Goal: Task Accomplishment & Management: Use online tool/utility

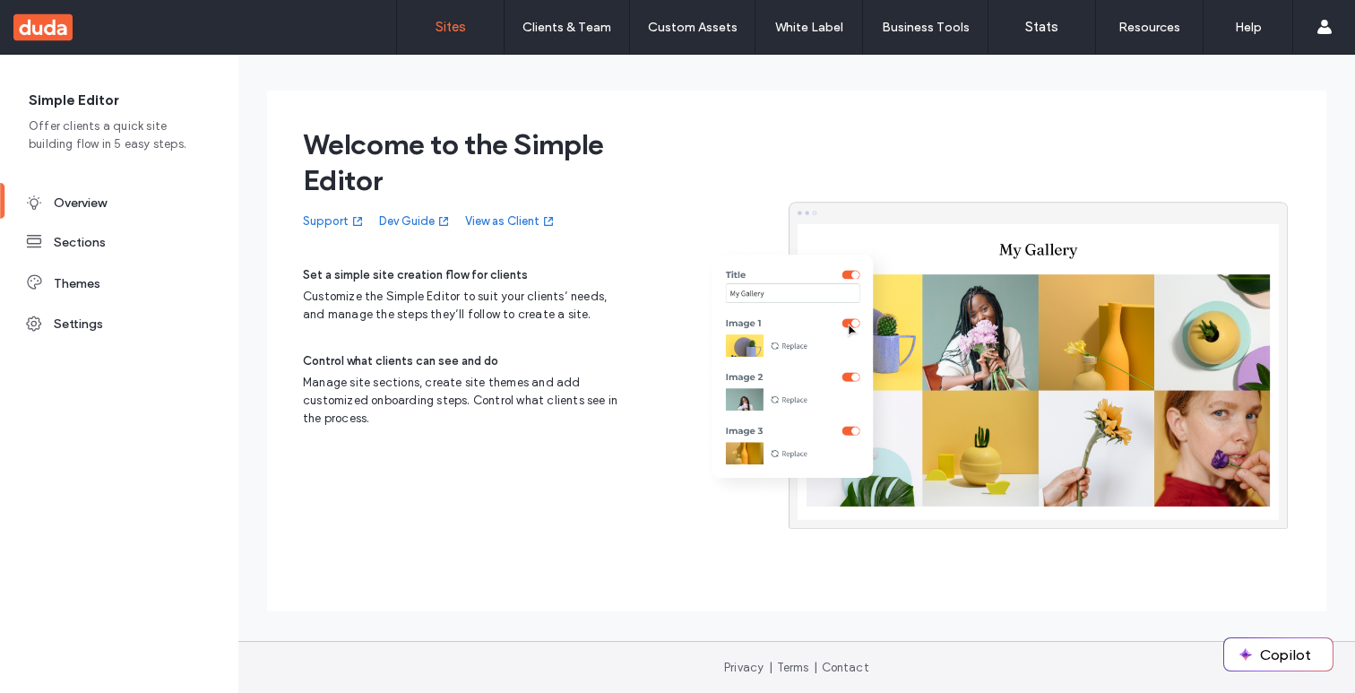
click at [443, 38] on link "Sites" at bounding box center [450, 27] width 107 height 54
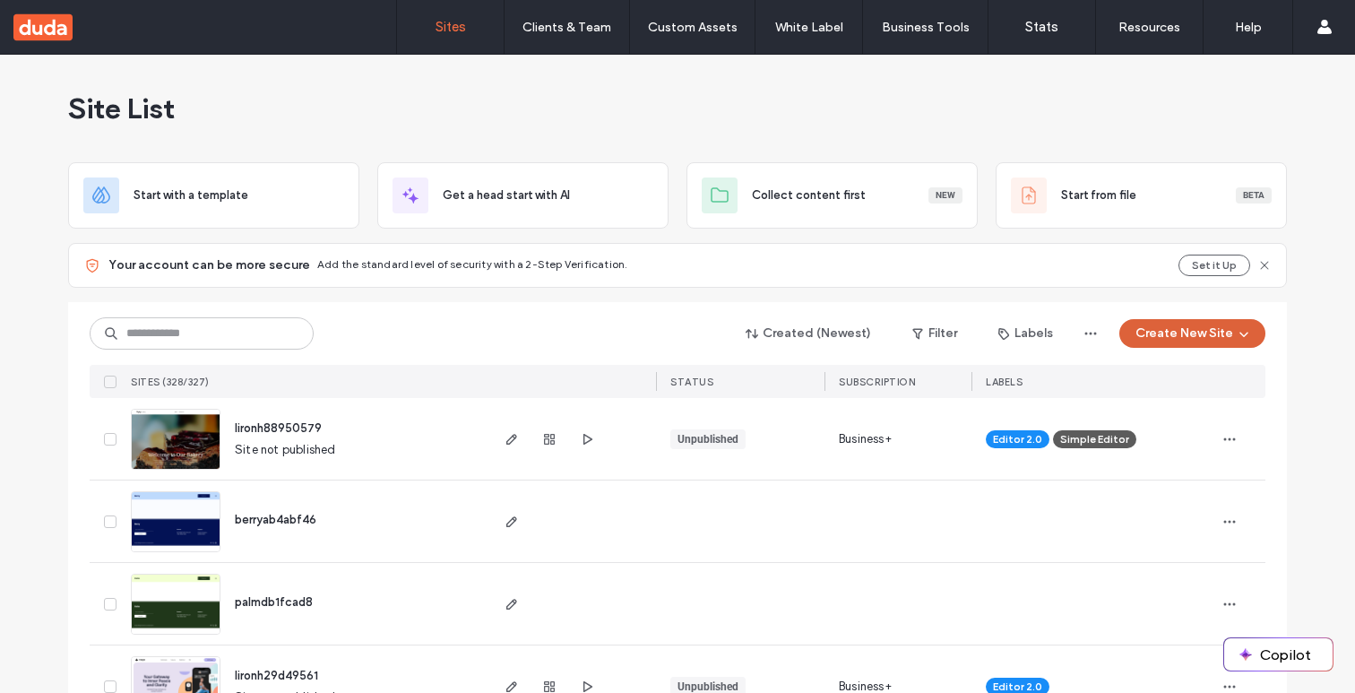
click at [1185, 335] on button "Create New Site" at bounding box center [1192, 333] width 146 height 29
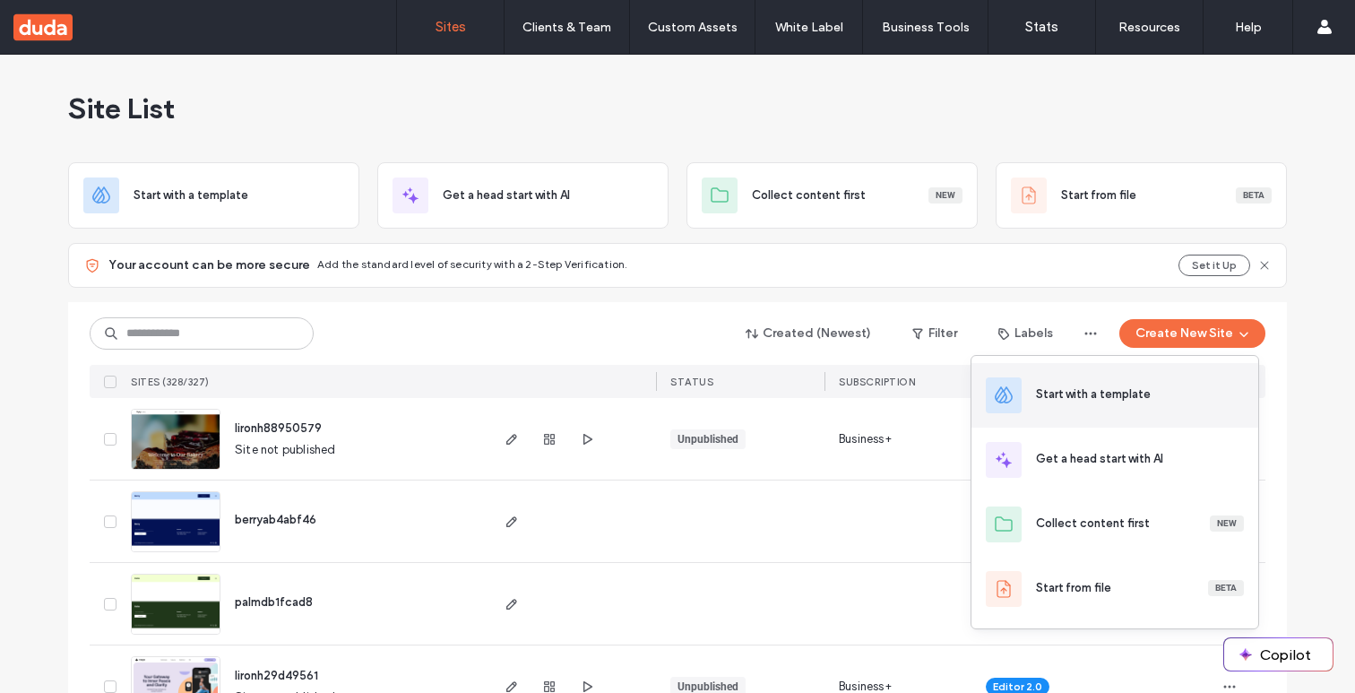
click at [1094, 395] on div "Start with a template" at bounding box center [1093, 394] width 115 height 18
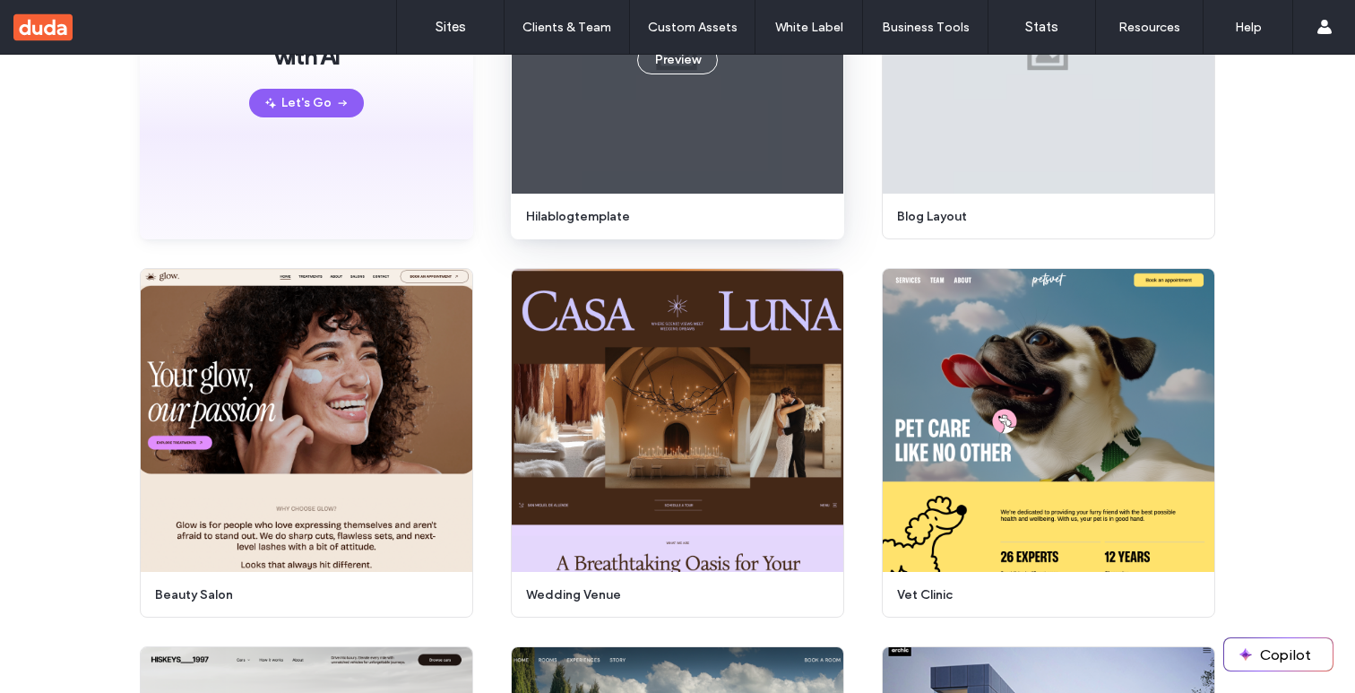
scroll to position [336, 0]
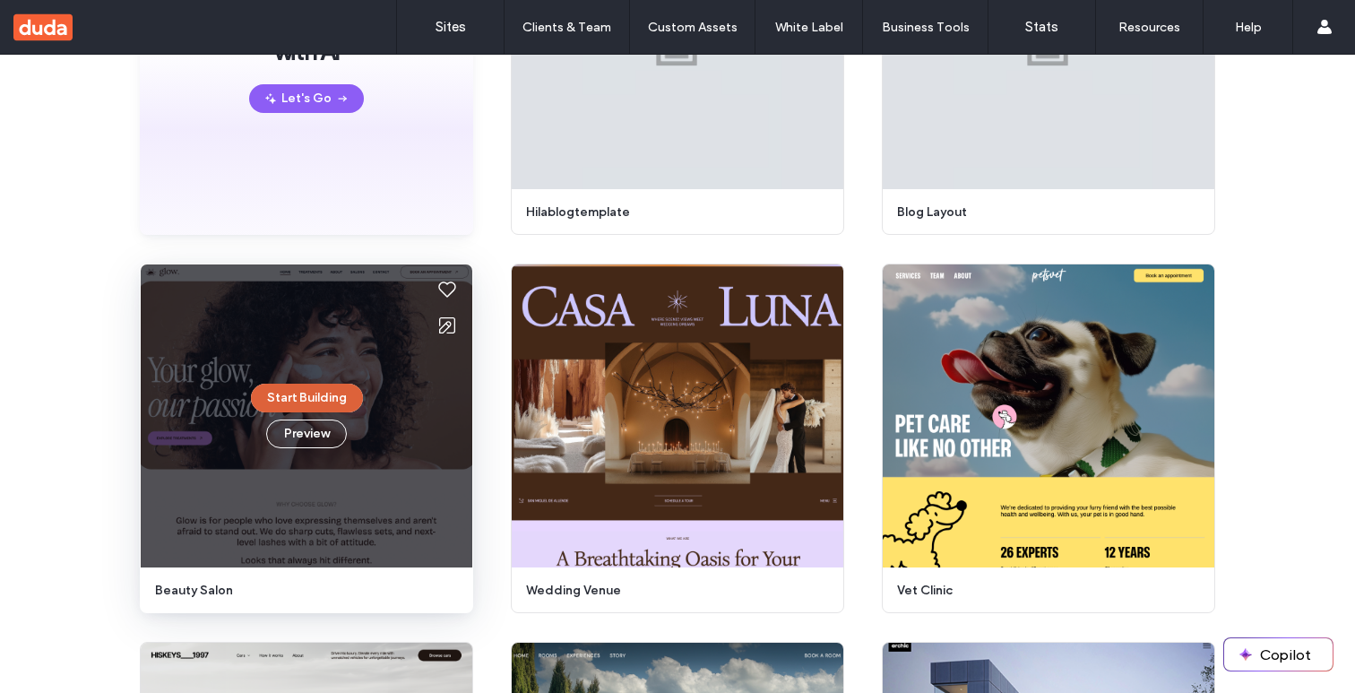
click at [286, 395] on button "Start Building" at bounding box center [307, 398] width 112 height 29
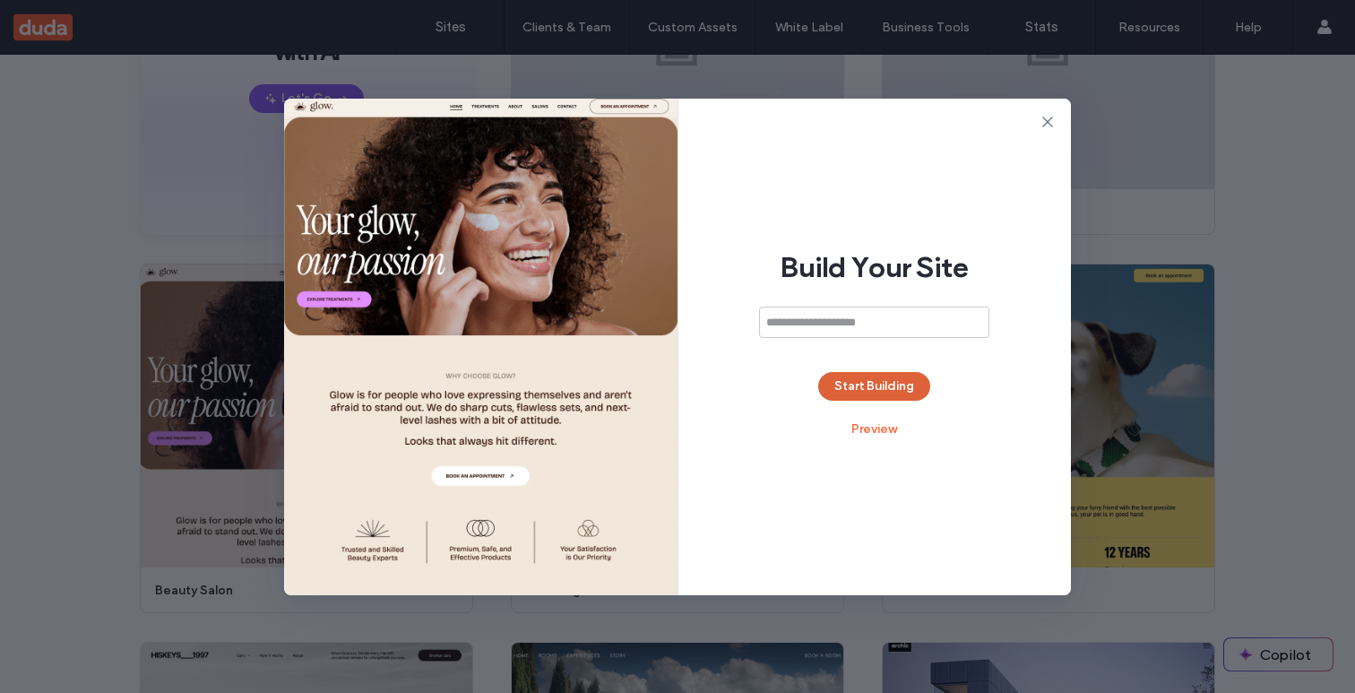
click at [867, 395] on button "Start Building" at bounding box center [874, 386] width 112 height 29
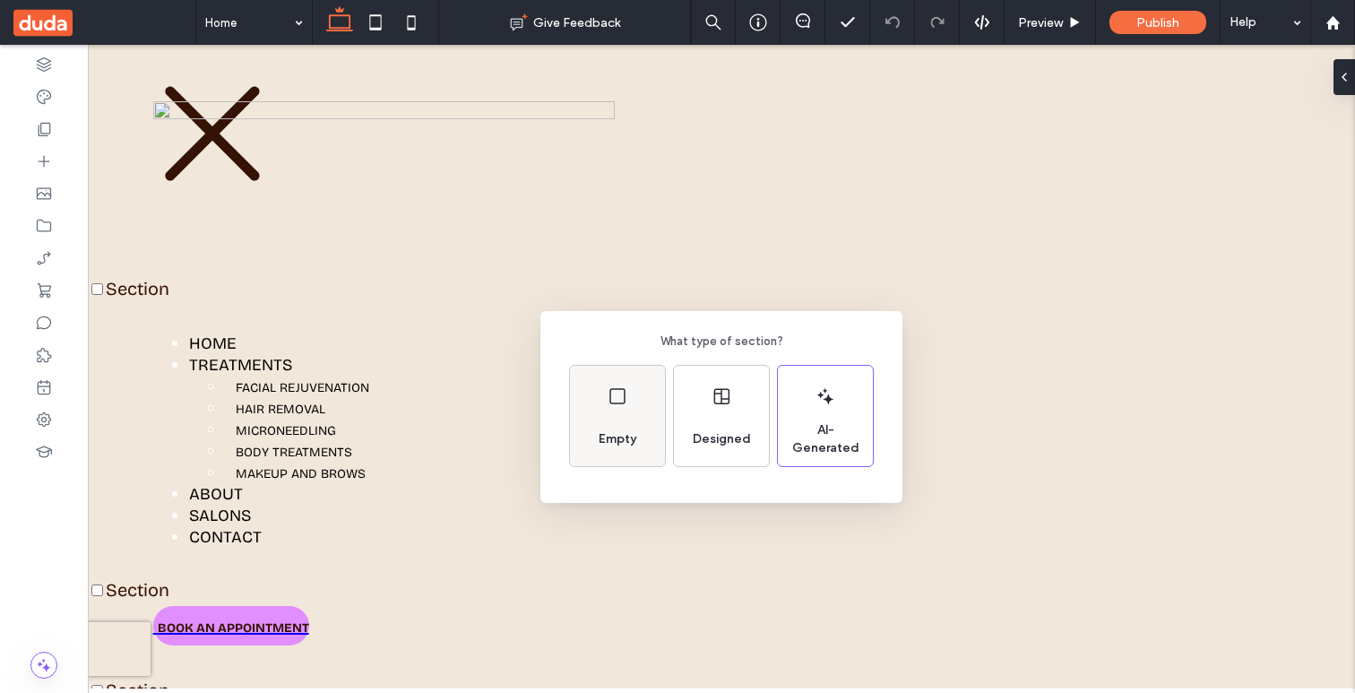
click at [620, 410] on div "Empty" at bounding box center [617, 416] width 95 height 100
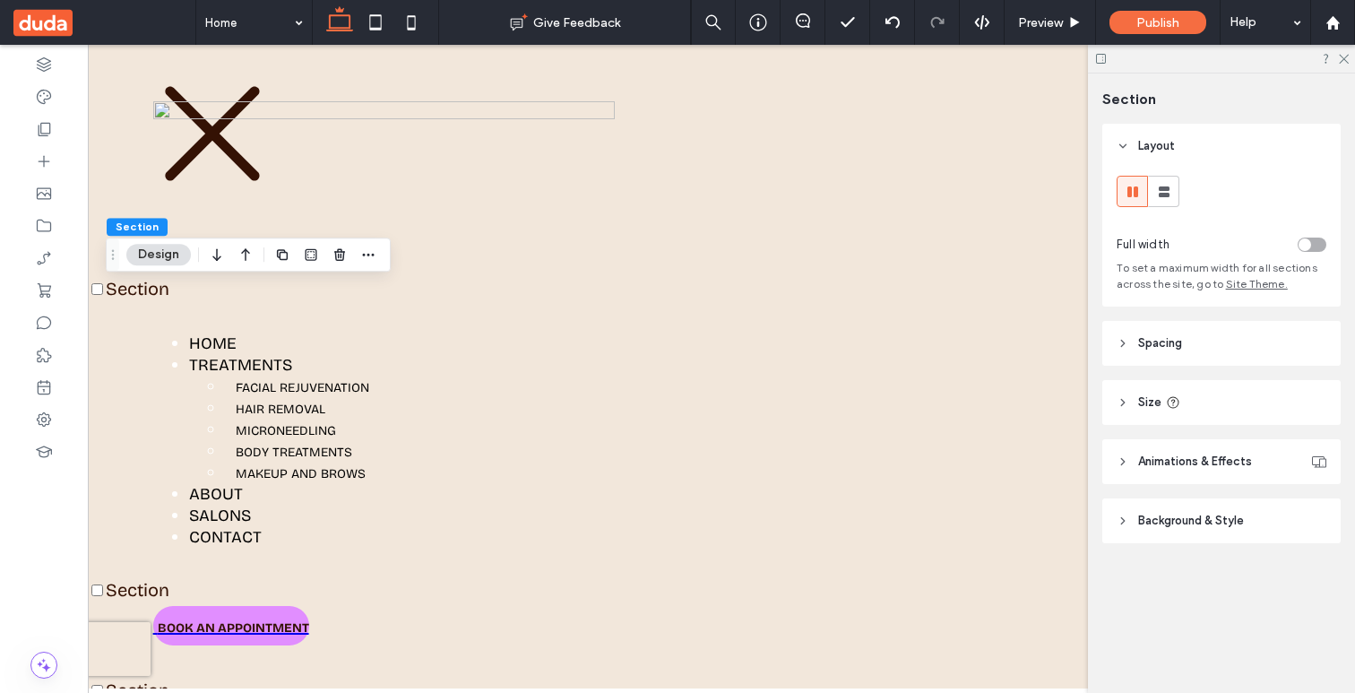
click at [1192, 466] on span "Animations & Effects" at bounding box center [1195, 461] width 114 height 18
click at [1202, 597] on span "Background & Style" at bounding box center [1191, 595] width 106 height 18
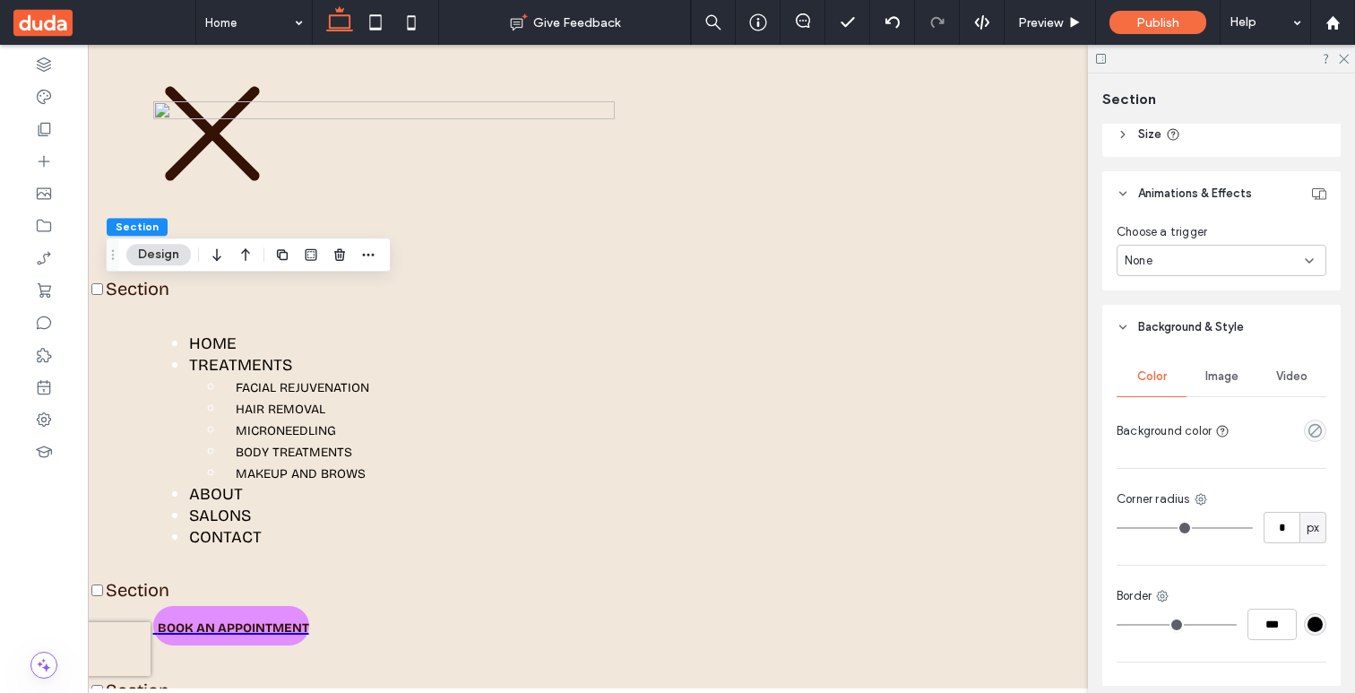
scroll to position [300, 0]
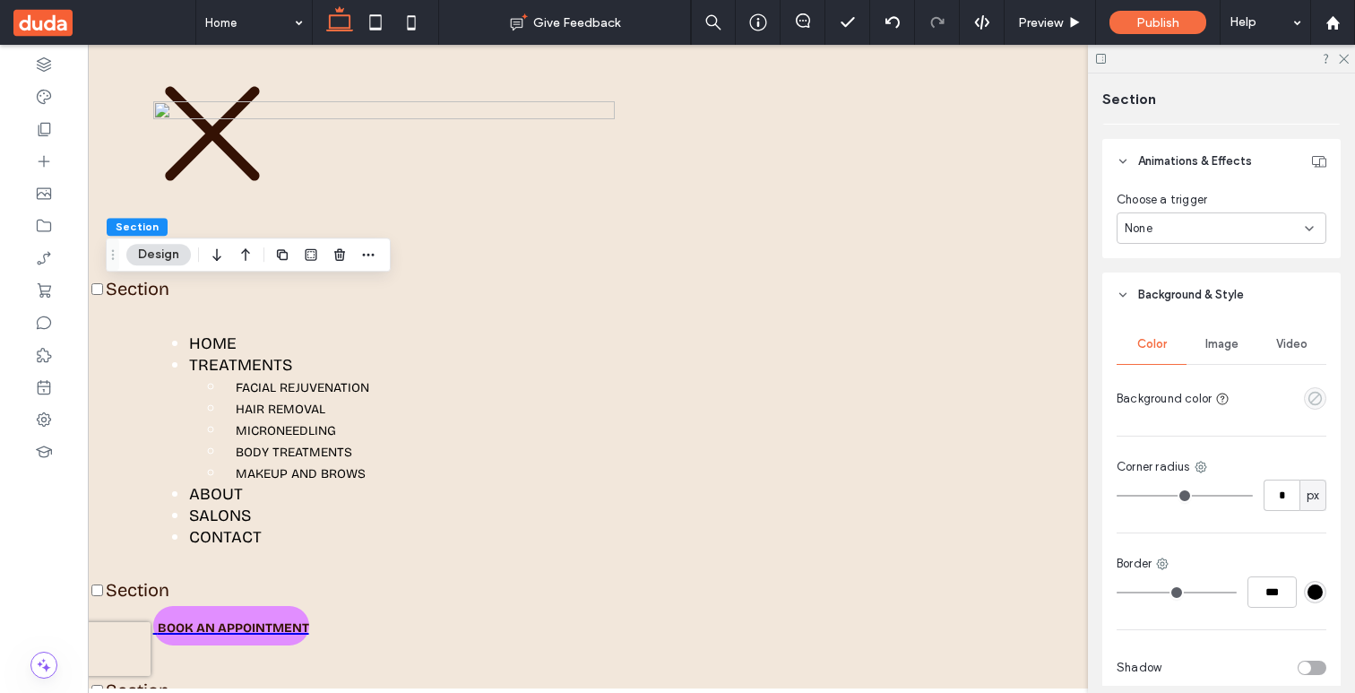
click at [1314, 397] on icon "empty color" at bounding box center [1314, 398] width 15 height 15
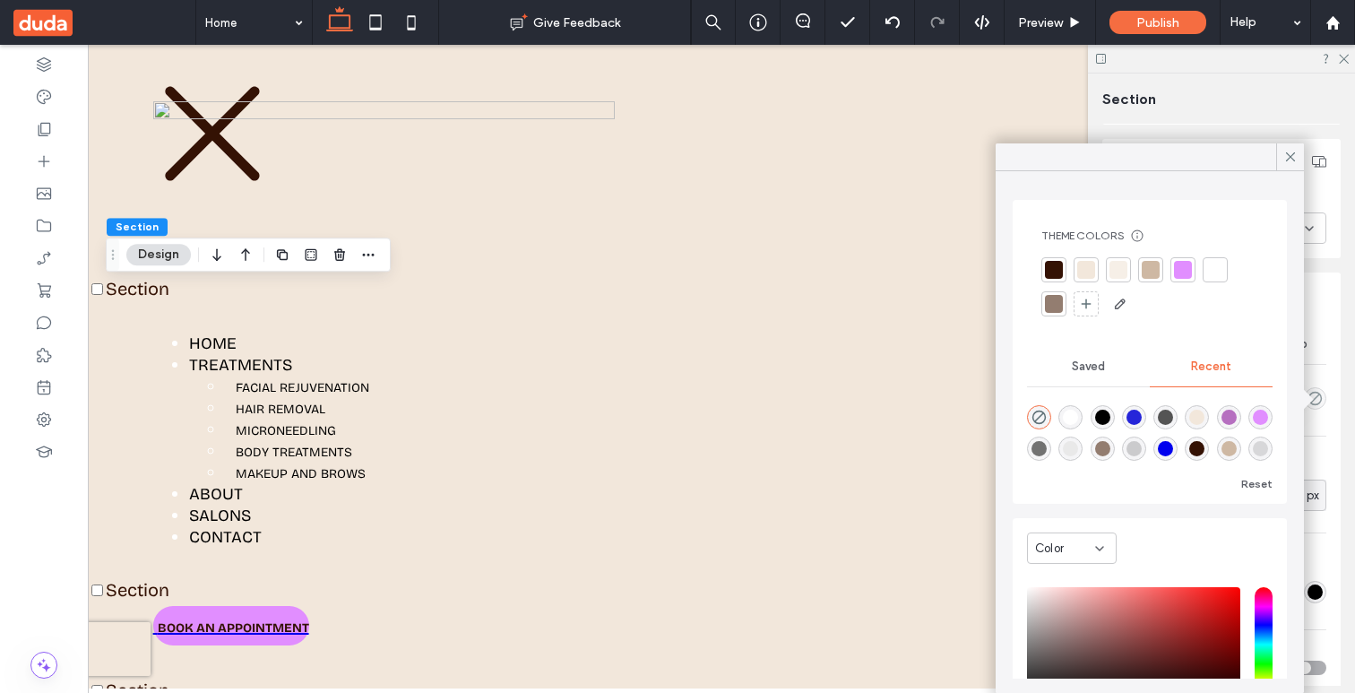
click at [1262, 416] on div "rgba(225, 142, 255, 1)" at bounding box center [1260, 416] width 15 height 15
type input "*******"
type input "***"
type input "****"
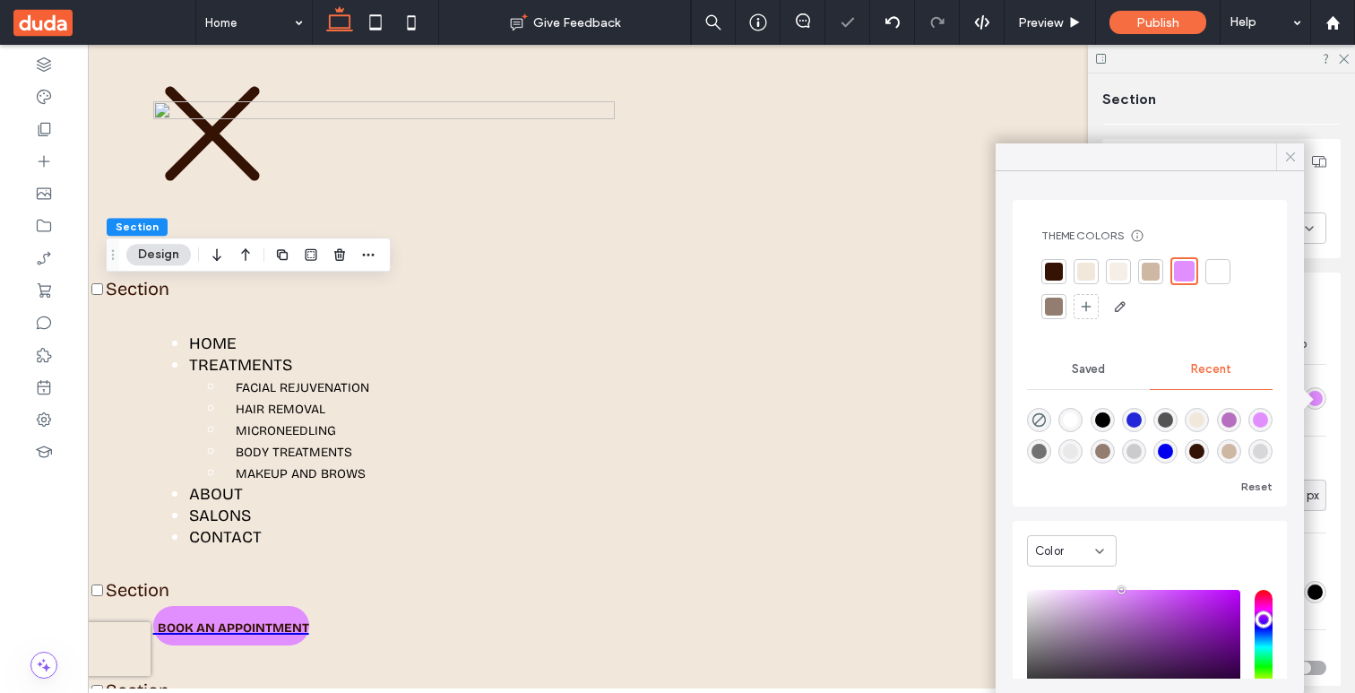
click at [1288, 151] on icon at bounding box center [1290, 157] width 16 height 16
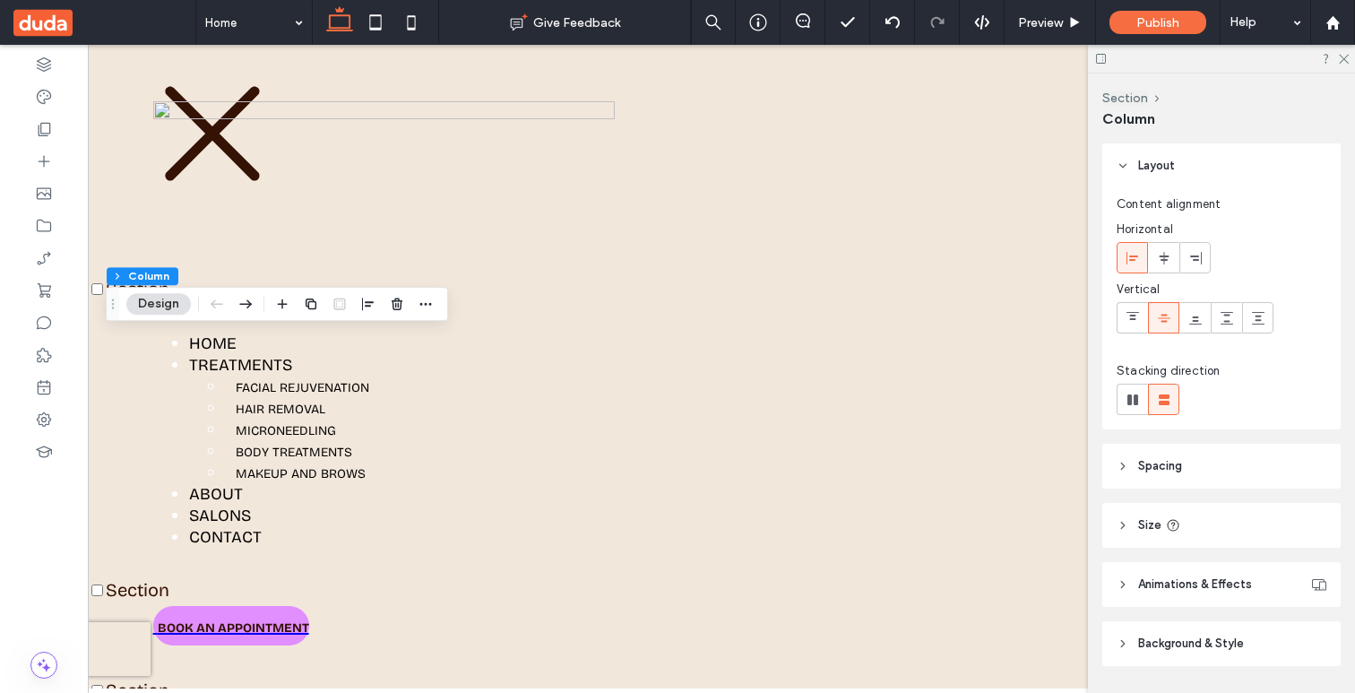
click at [1156, 642] on span "Background & Style" at bounding box center [1191, 643] width 106 height 18
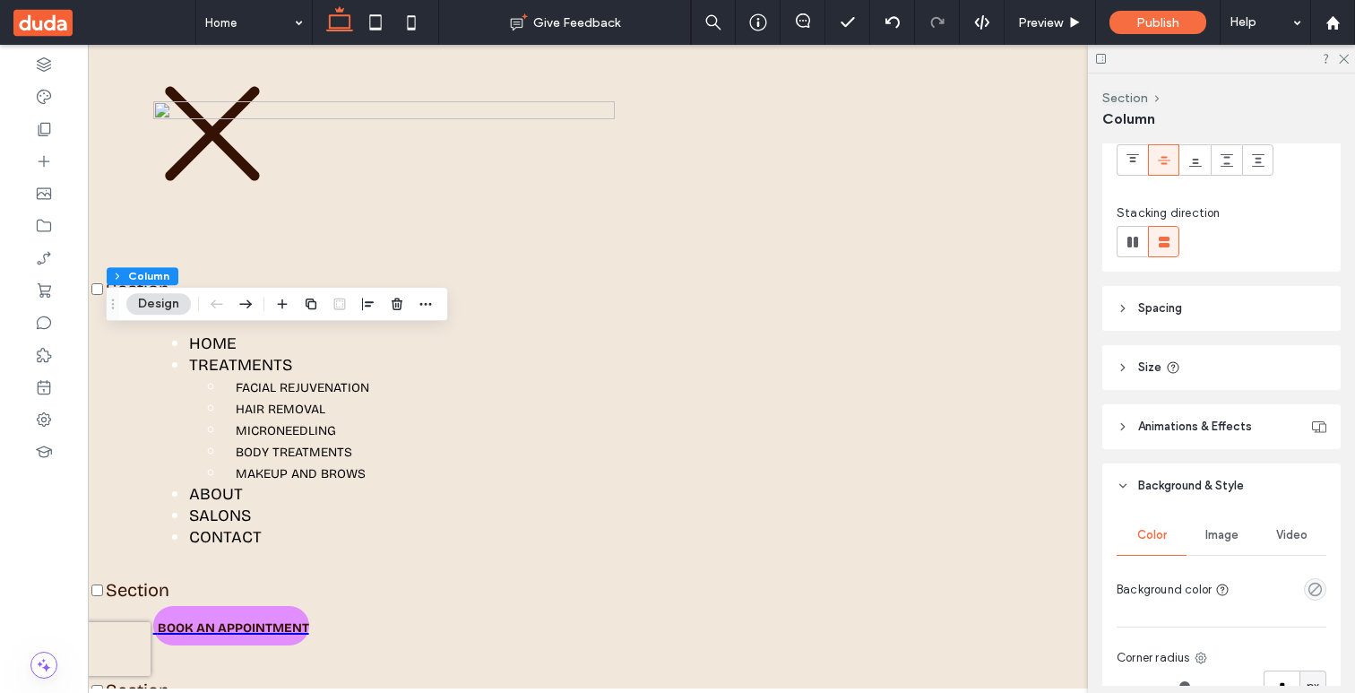
scroll to position [332, 0]
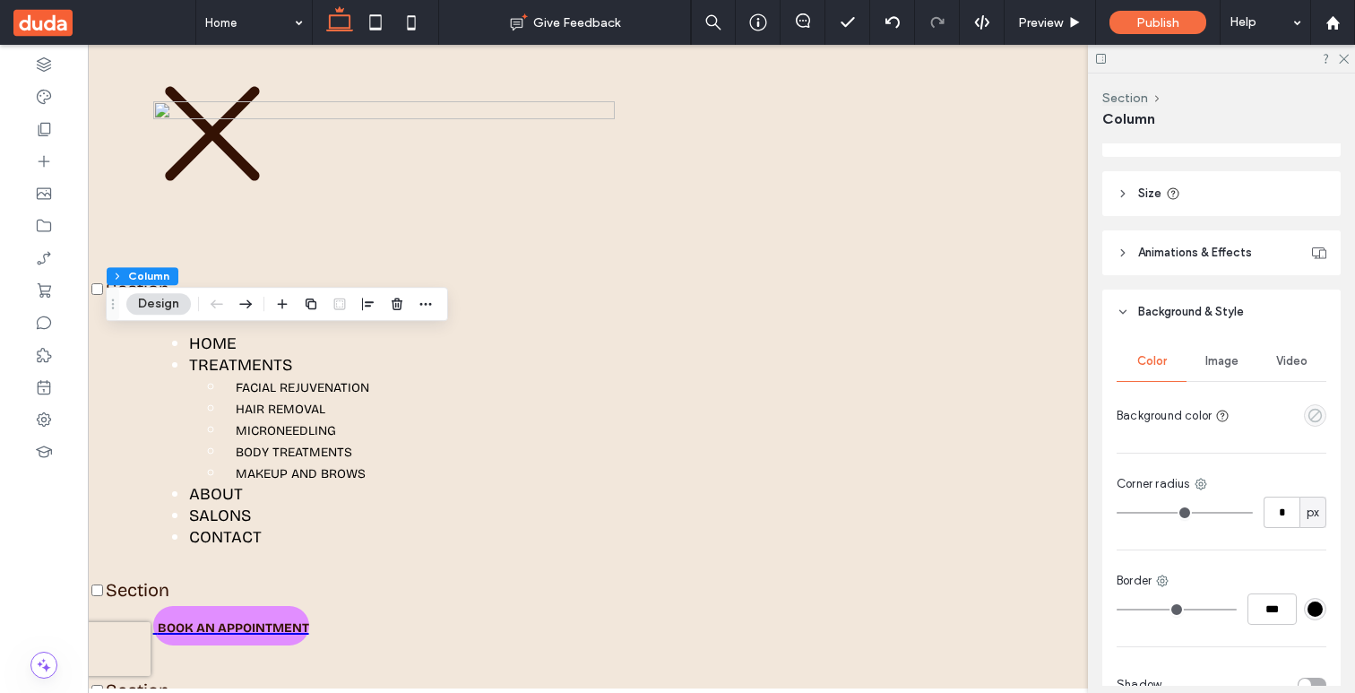
click at [1314, 409] on use "empty color" at bounding box center [1314, 415] width 13 height 13
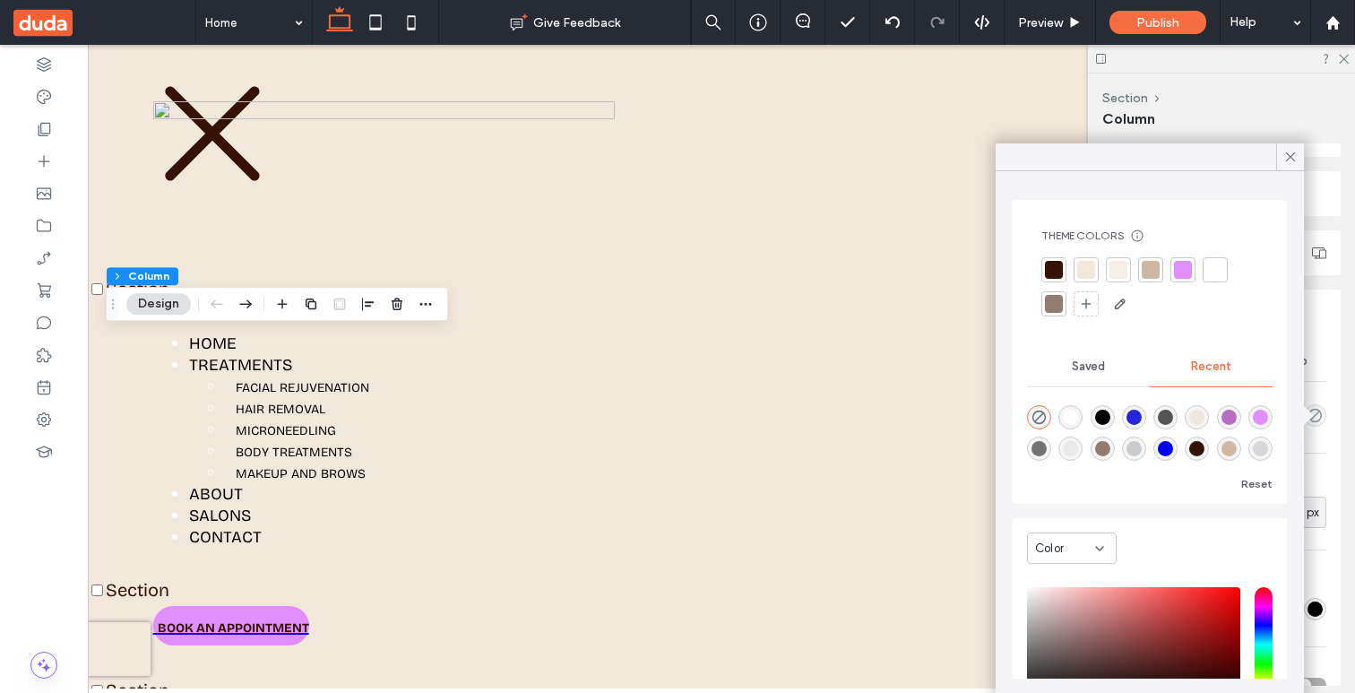
click at [1198, 418] on div "rgba(242, 231, 219, 1)" at bounding box center [1196, 416] width 15 height 15
type input "*******"
type input "***"
type input "****"
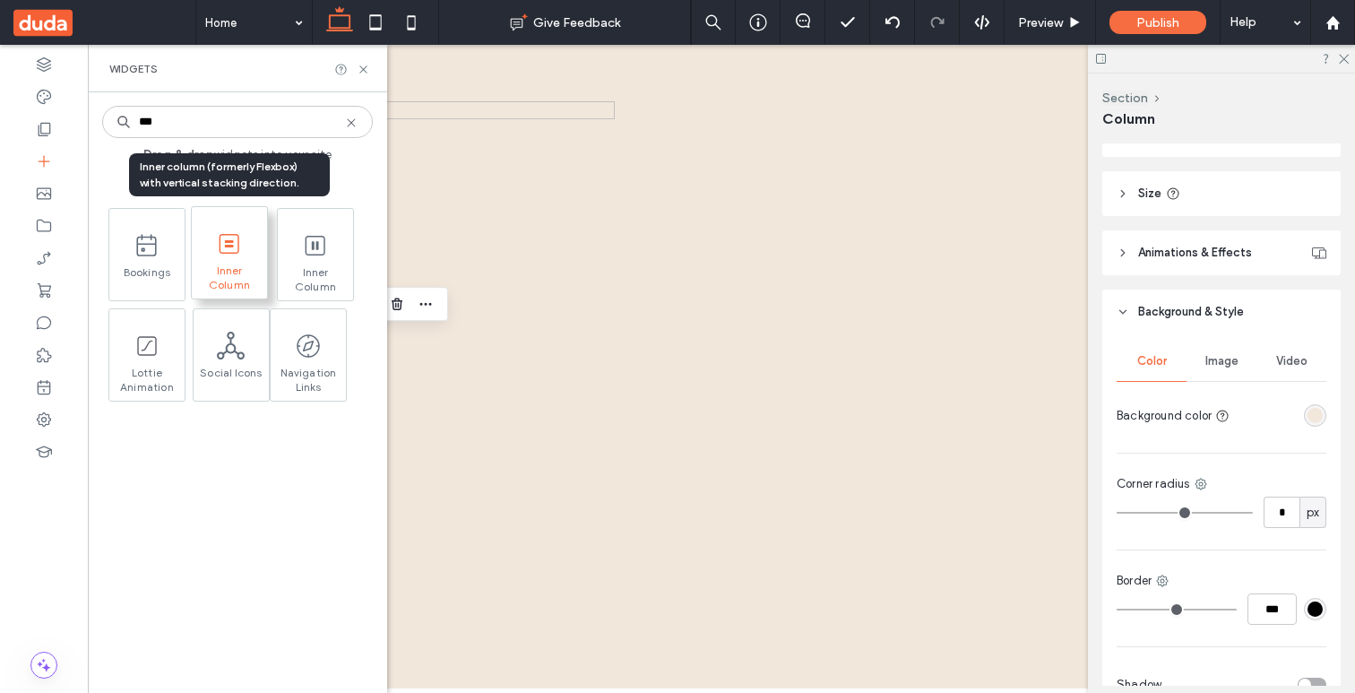
type input "***"
click at [228, 246] on use at bounding box center [230, 243] width 20 height 20
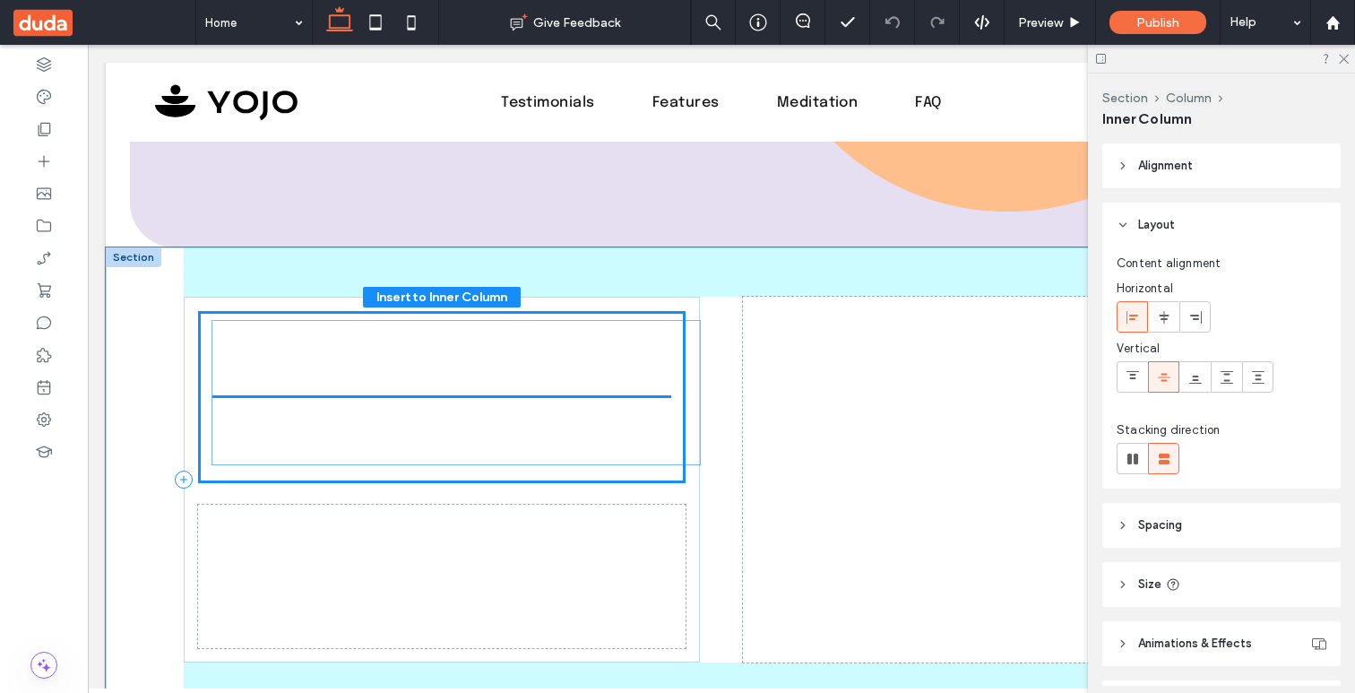
drag, startPoint x: 543, startPoint y: 535, endPoint x: 557, endPoint y: 381, distance: 154.8
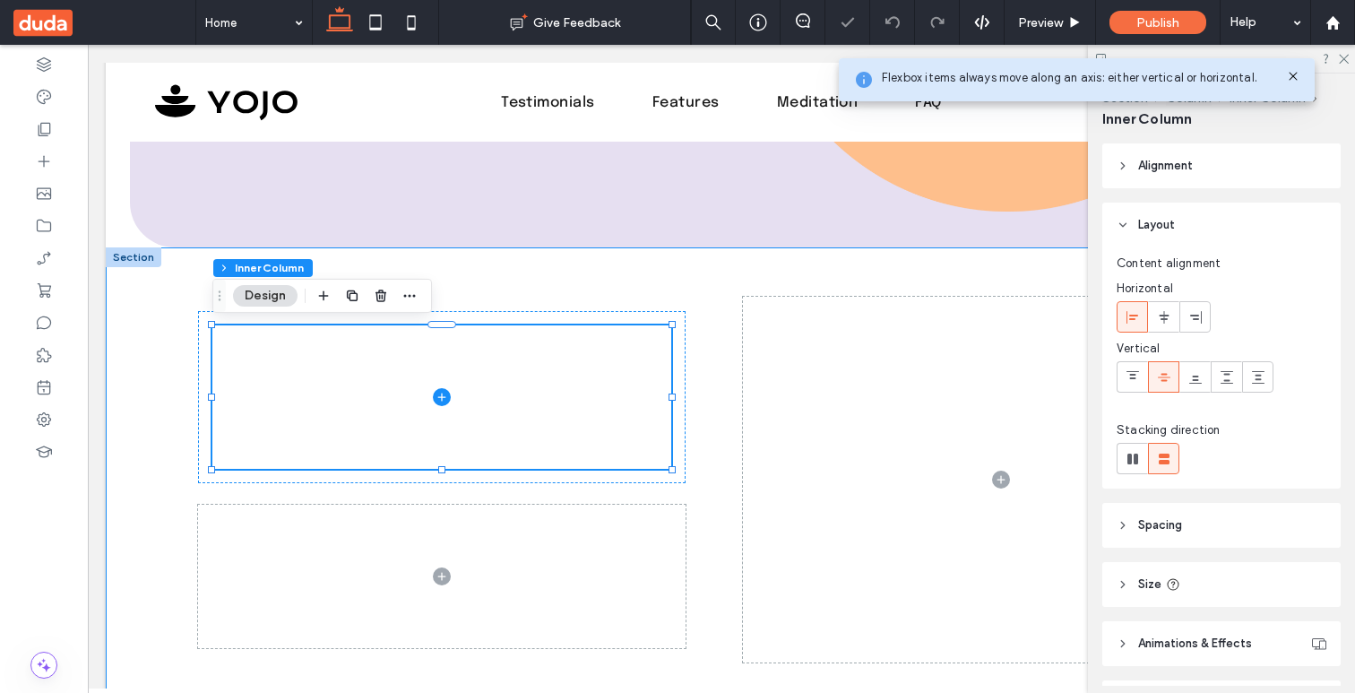
click at [711, 380] on div at bounding box center [721, 479] width 1075 height 464
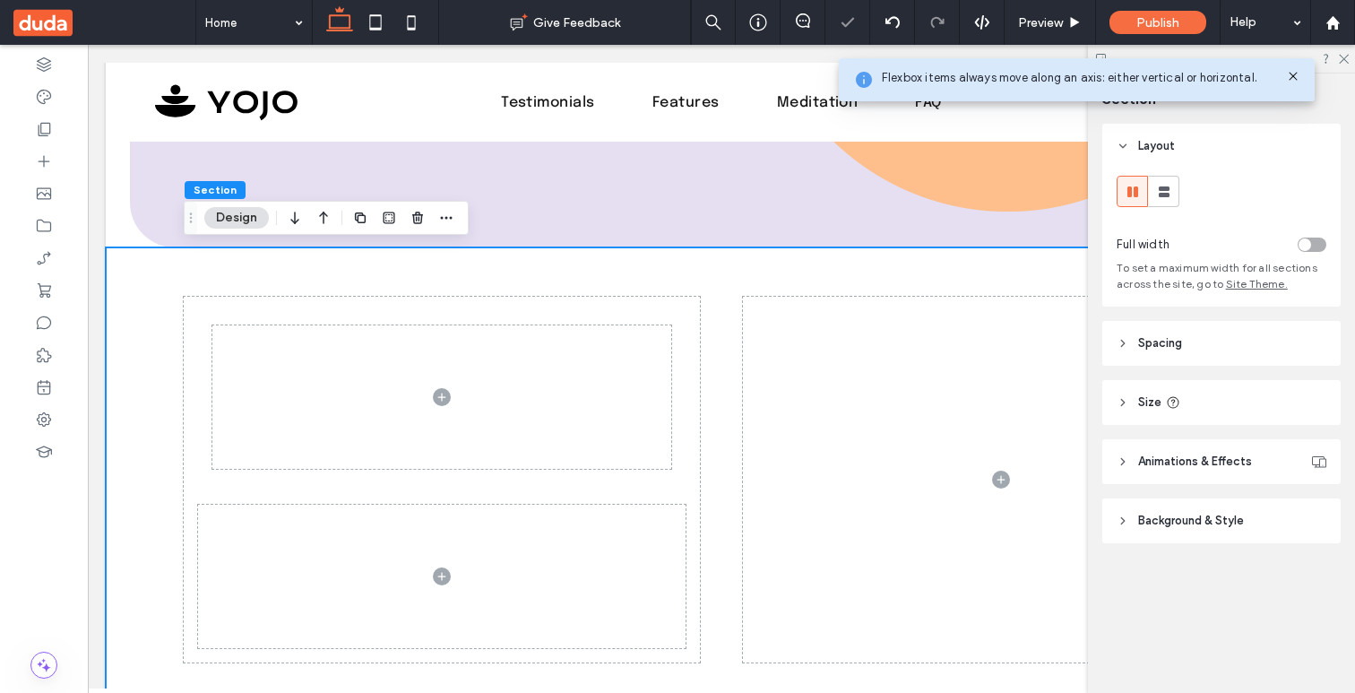
click at [734, 282] on div at bounding box center [721, 479] width 1075 height 464
click at [649, 314] on div at bounding box center [441, 397] width 487 height 172
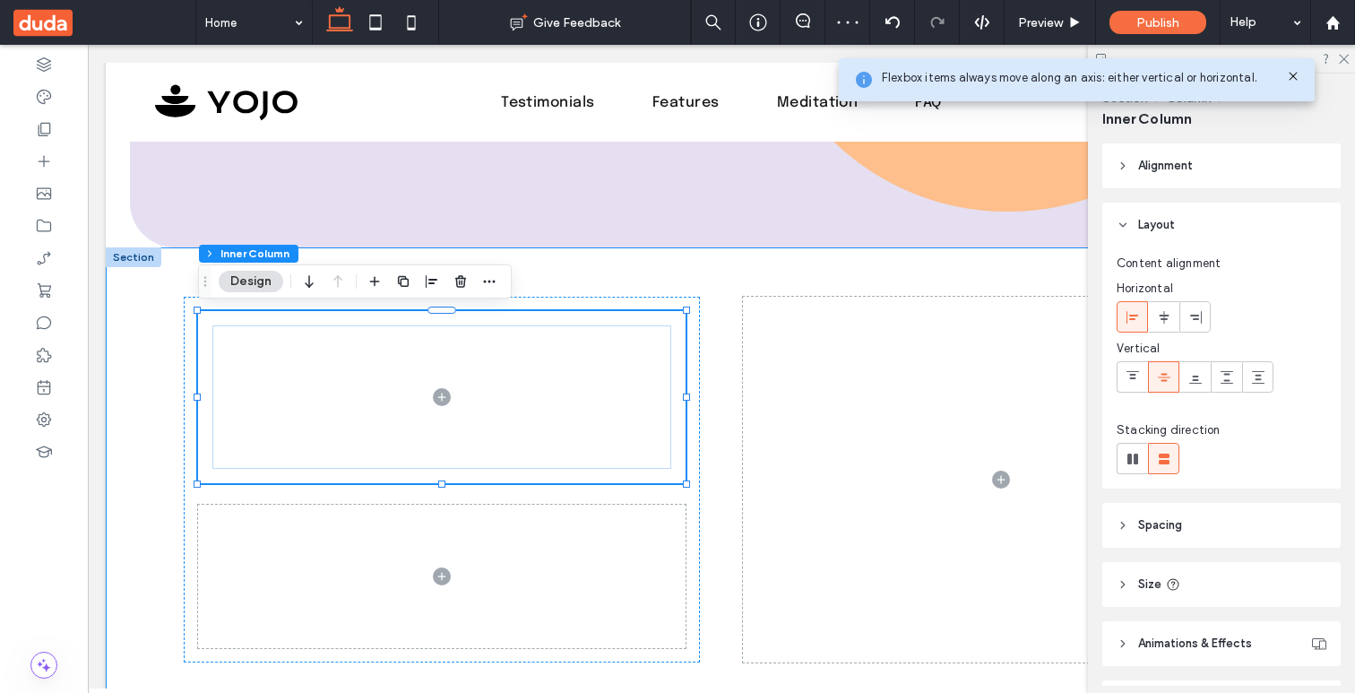
click at [648, 279] on div at bounding box center [721, 479] width 1075 height 464
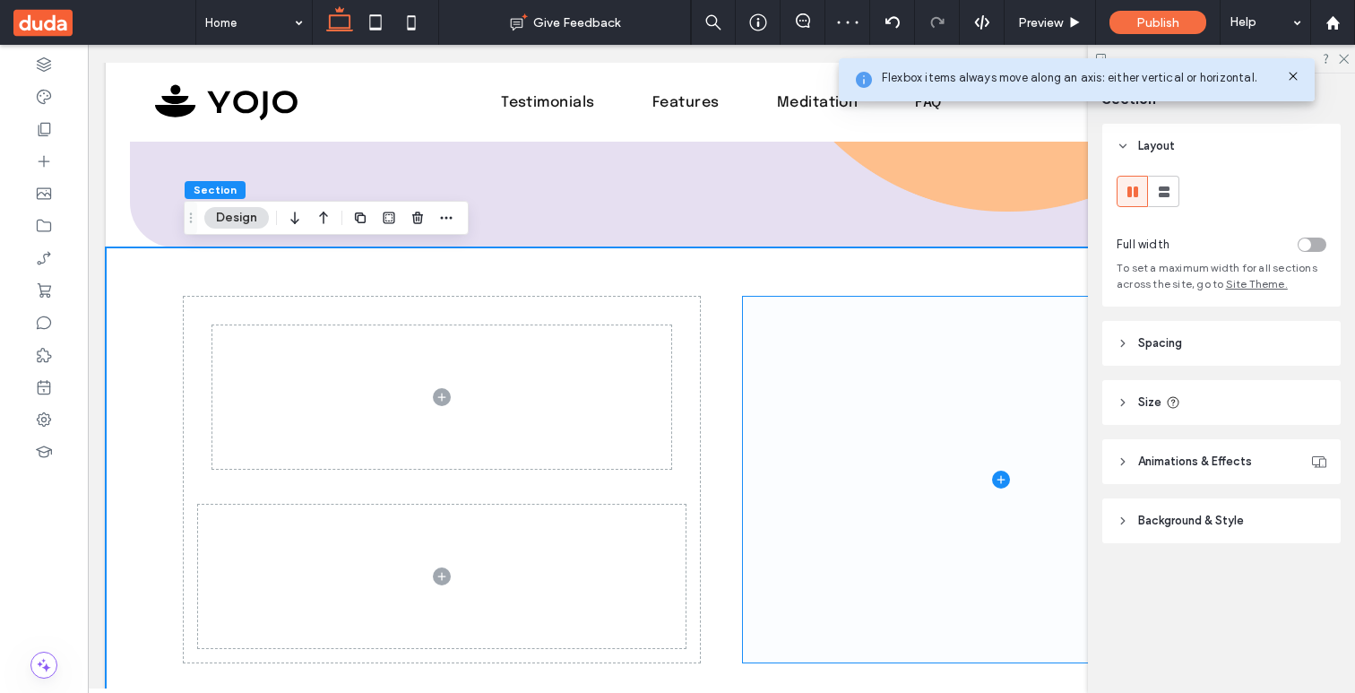
click at [901, 453] on span at bounding box center [1001, 480] width 516 height 366
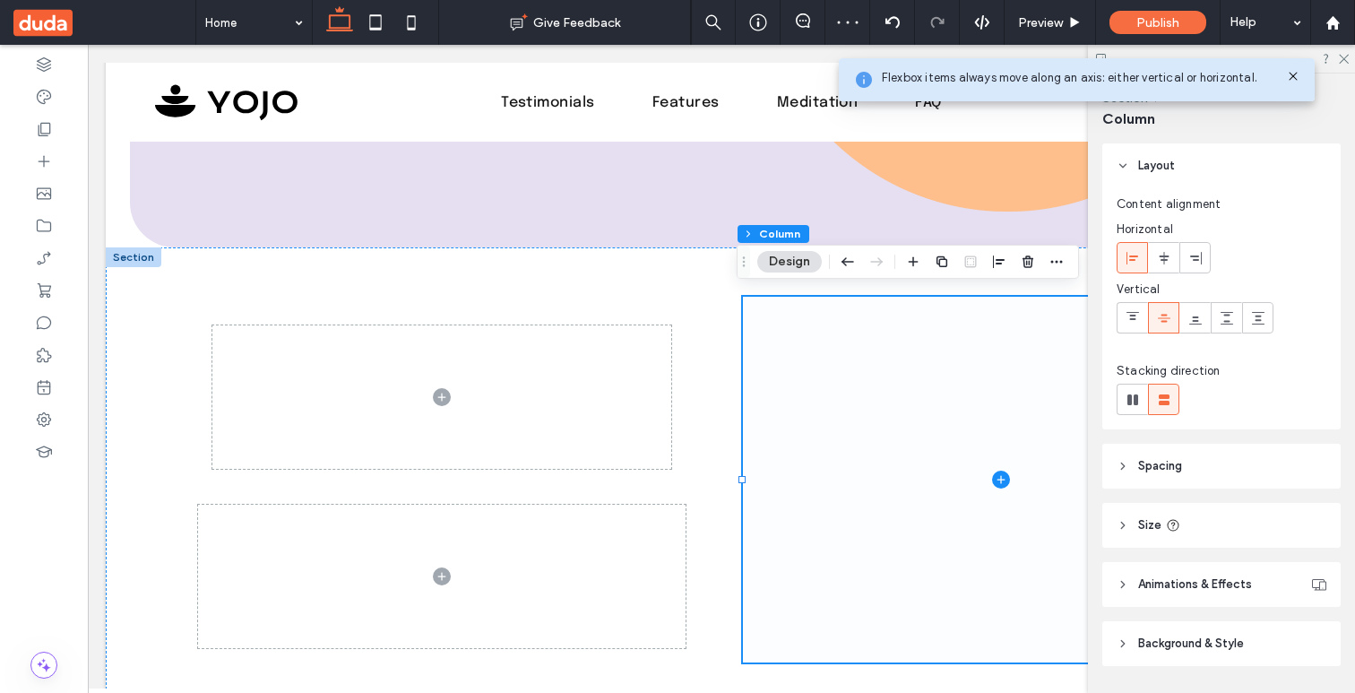
scroll to position [729, 0]
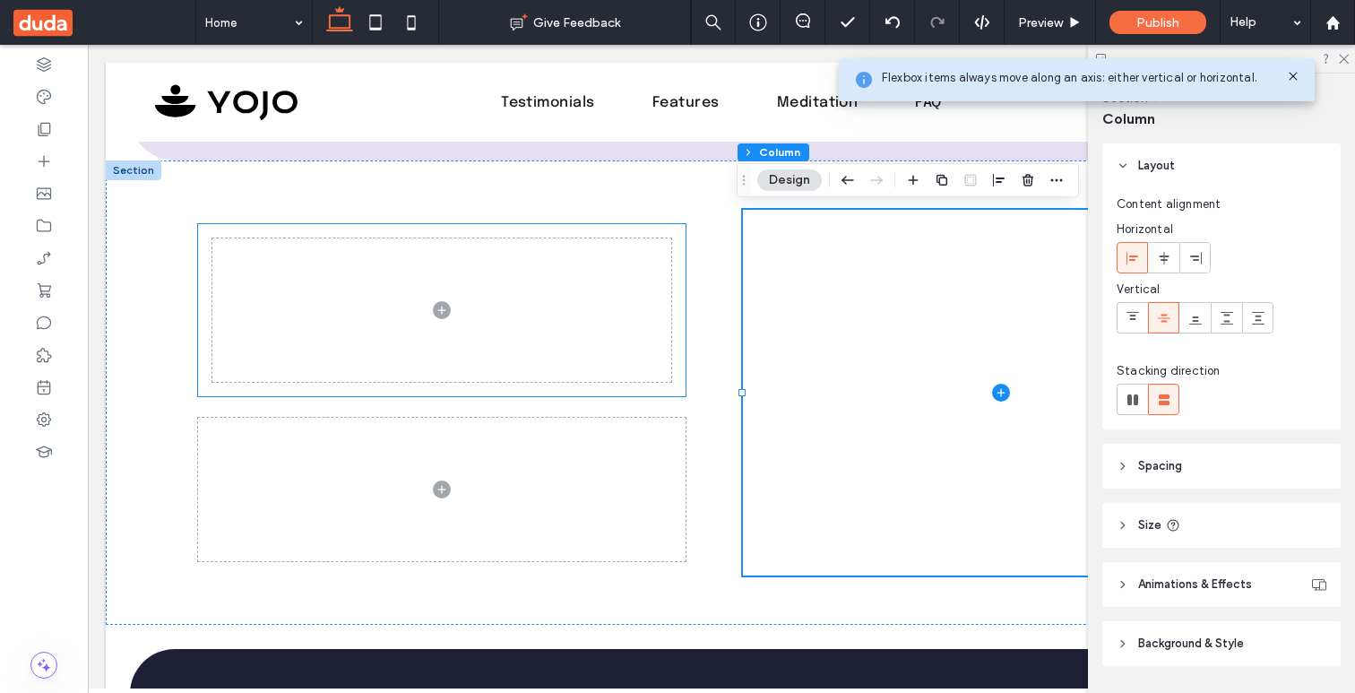
click at [664, 264] on span at bounding box center [441, 309] width 459 height 143
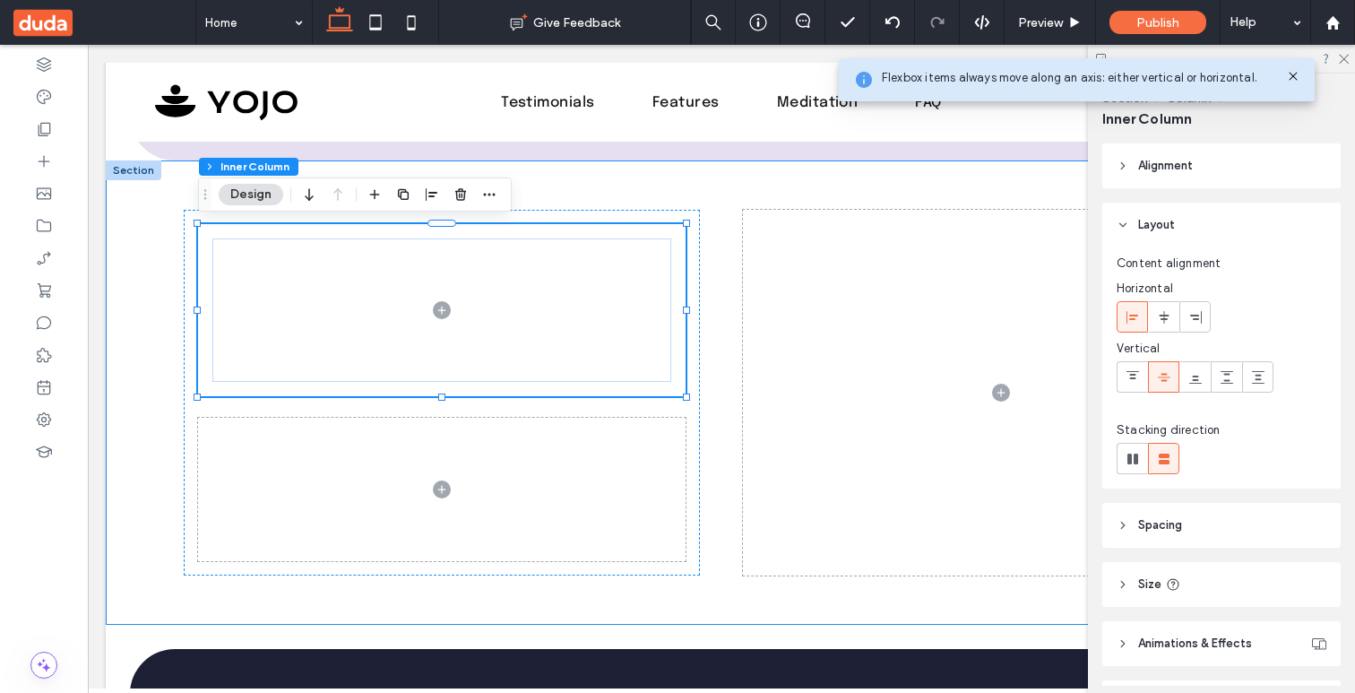
click at [709, 245] on div at bounding box center [721, 392] width 1075 height 464
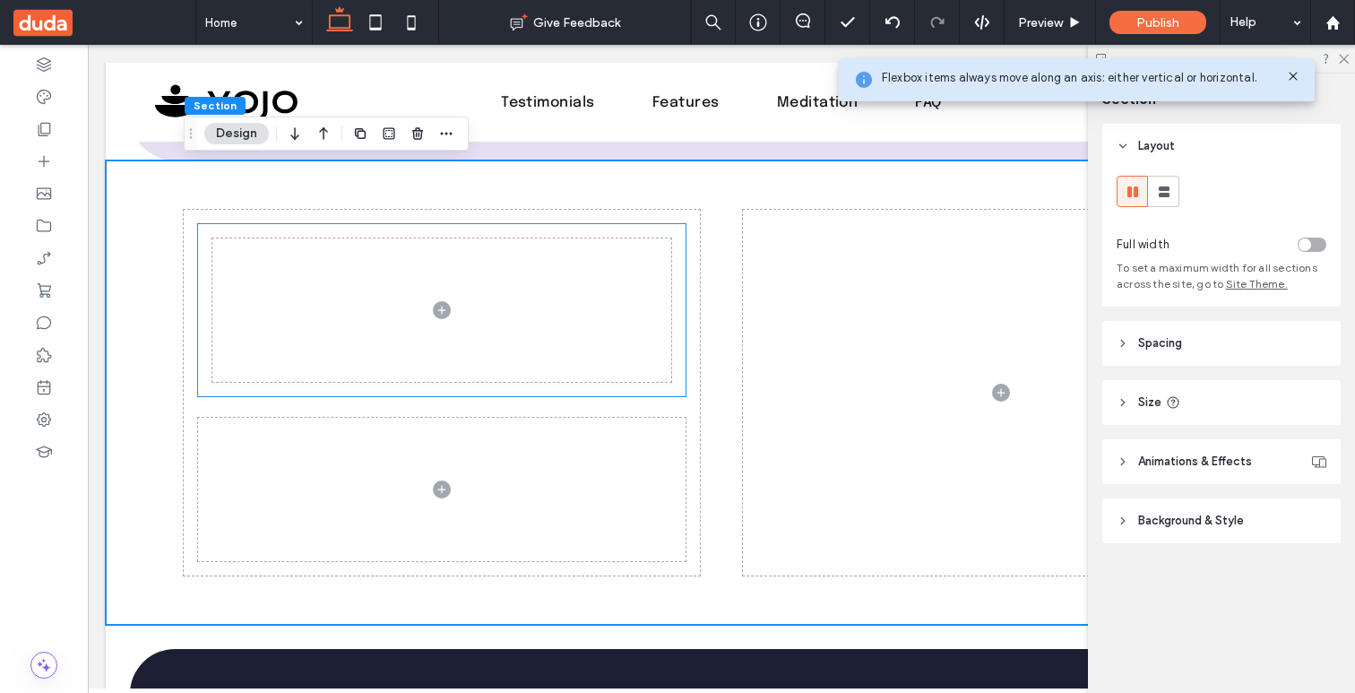
click at [678, 234] on div at bounding box center [441, 310] width 487 height 172
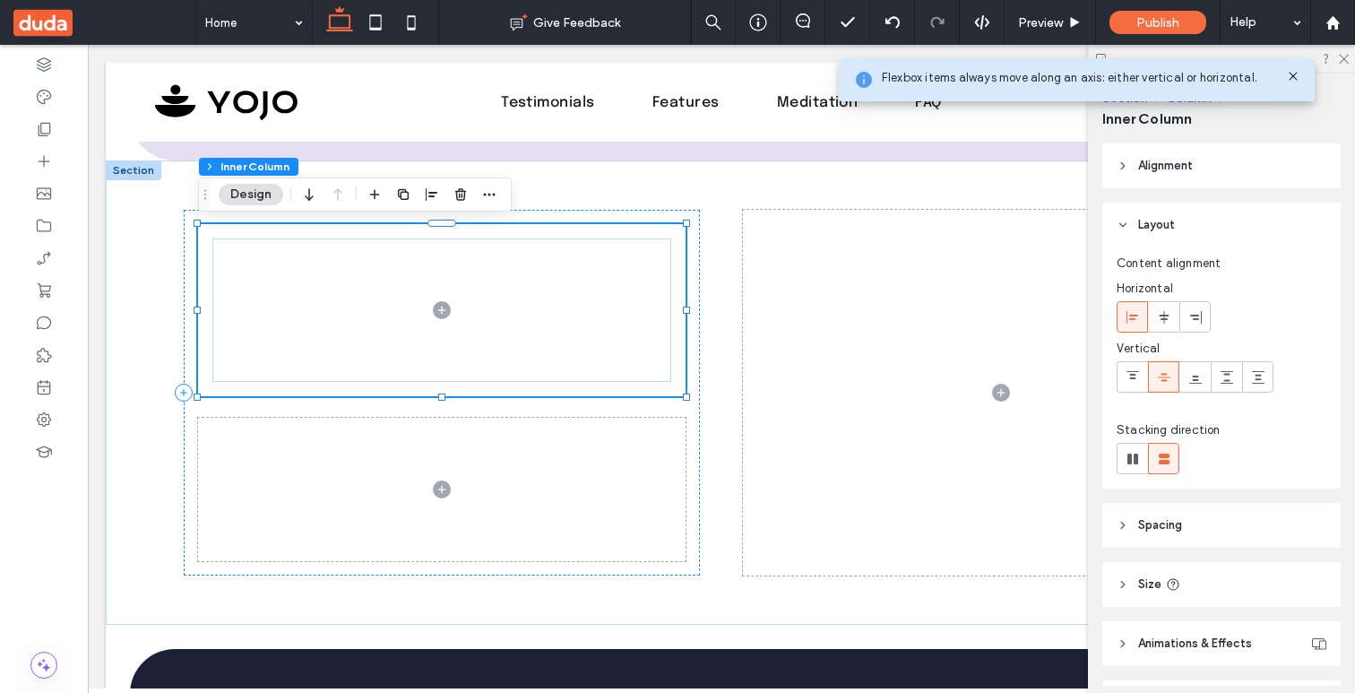
click at [644, 259] on span at bounding box center [441, 309] width 459 height 143
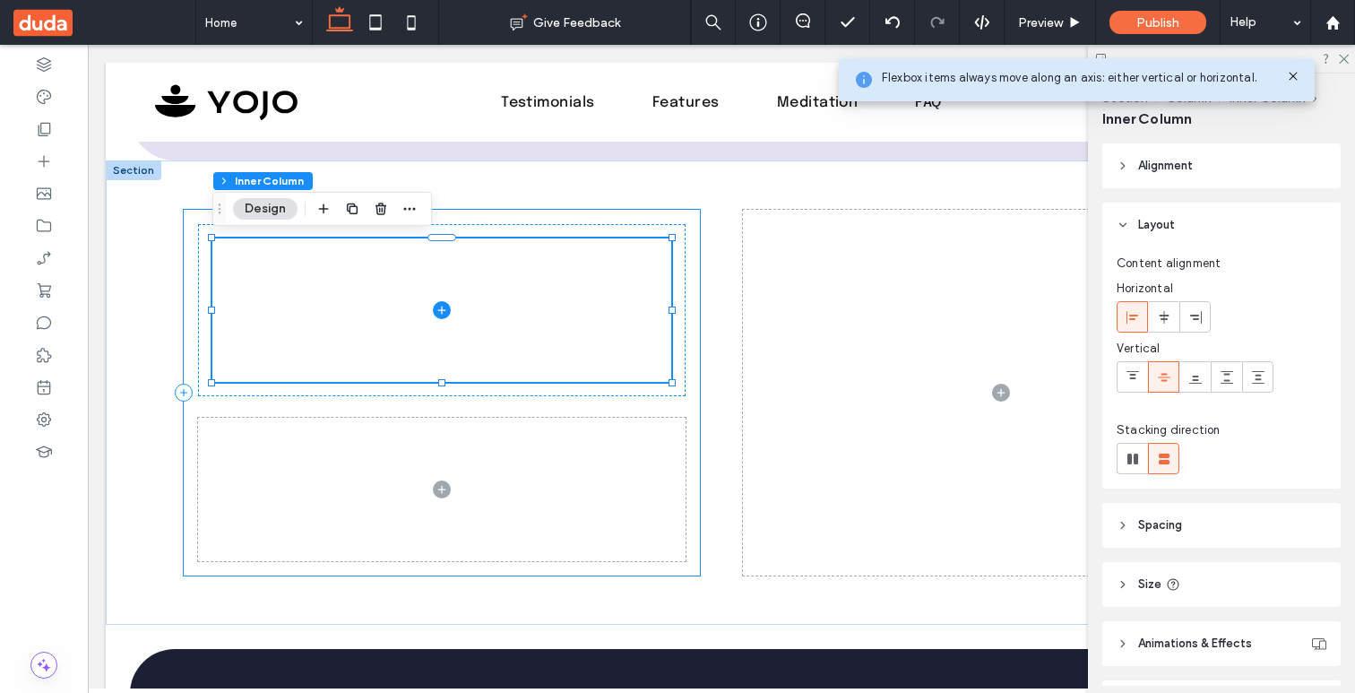
click at [677, 212] on div at bounding box center [442, 393] width 516 height 366
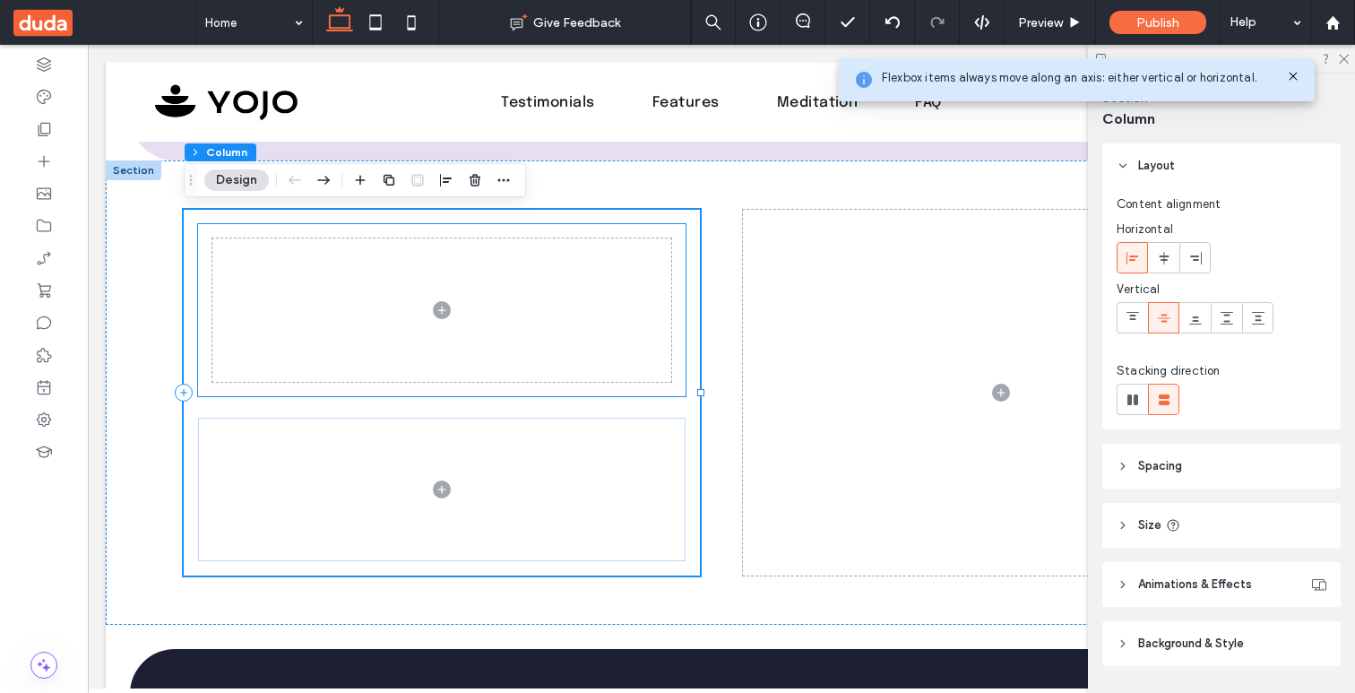
click at [581, 280] on span at bounding box center [441, 309] width 459 height 143
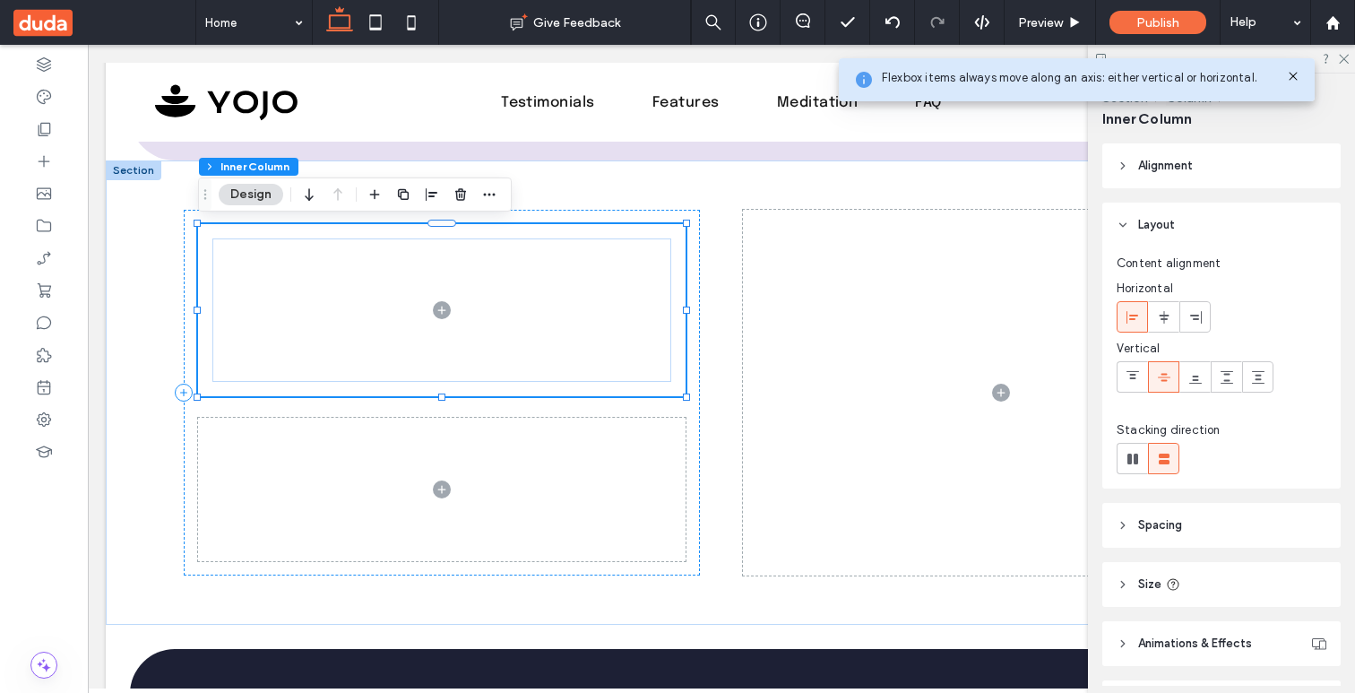
click at [581, 280] on span at bounding box center [441, 309] width 459 height 143
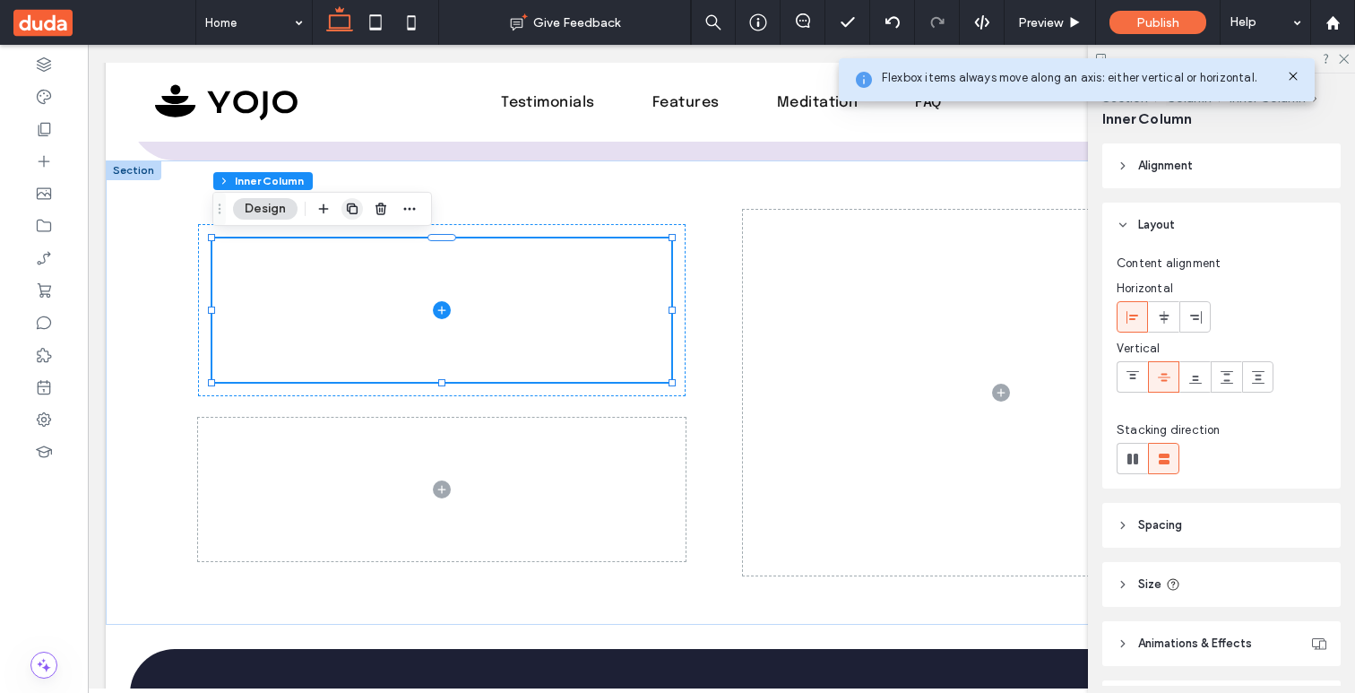
click at [356, 214] on icon "button" at bounding box center [352, 209] width 14 height 14
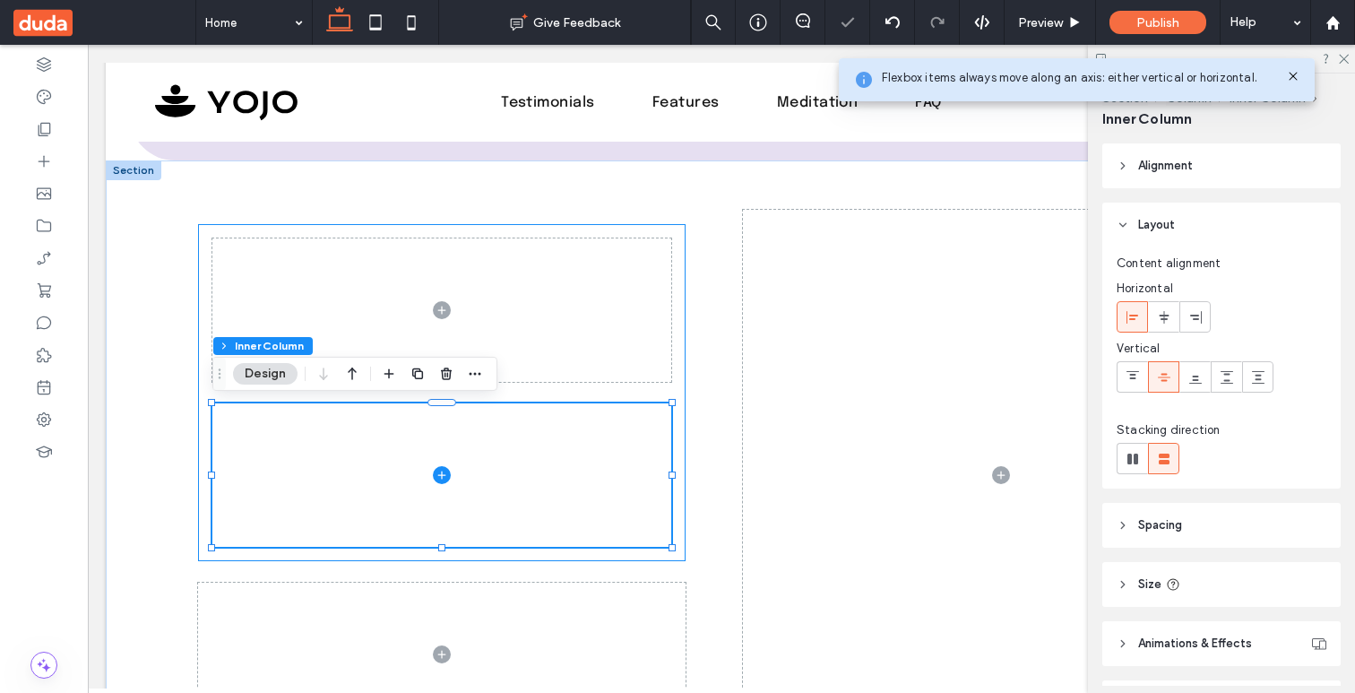
click at [682, 259] on div at bounding box center [441, 392] width 487 height 337
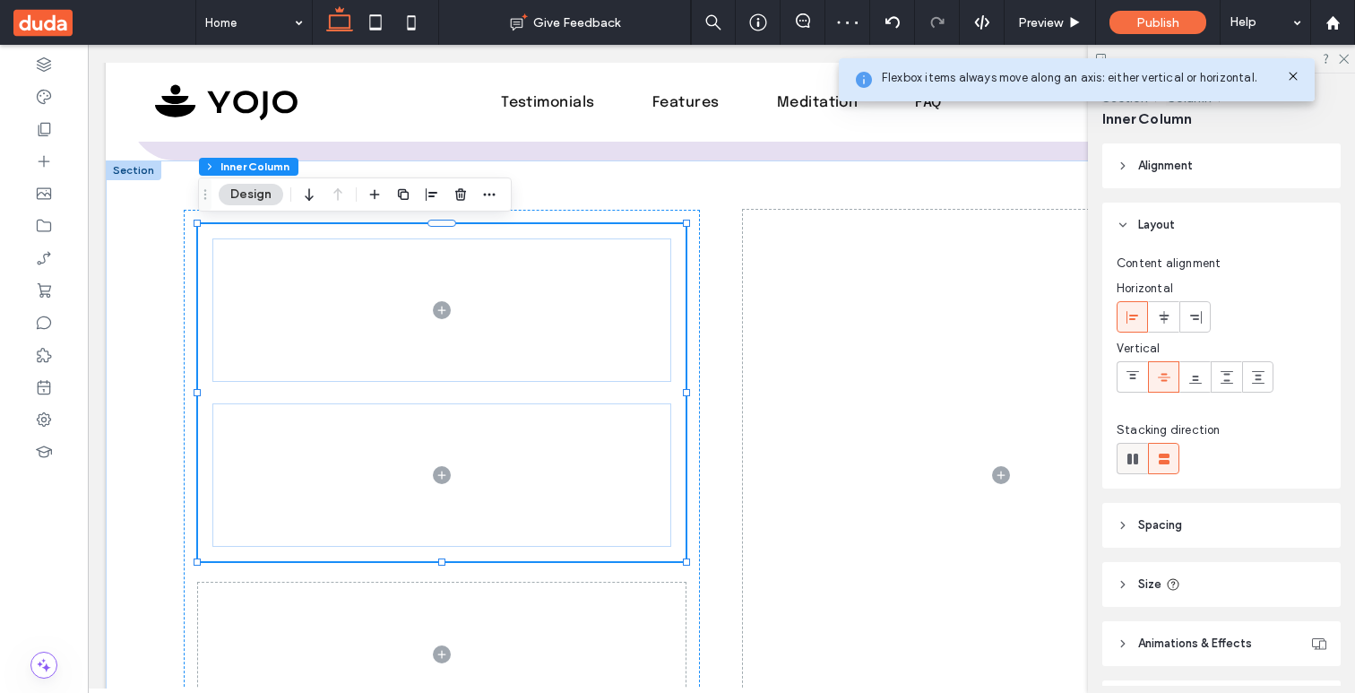
click at [1125, 456] on icon at bounding box center [1133, 459] width 18 height 18
type input "*"
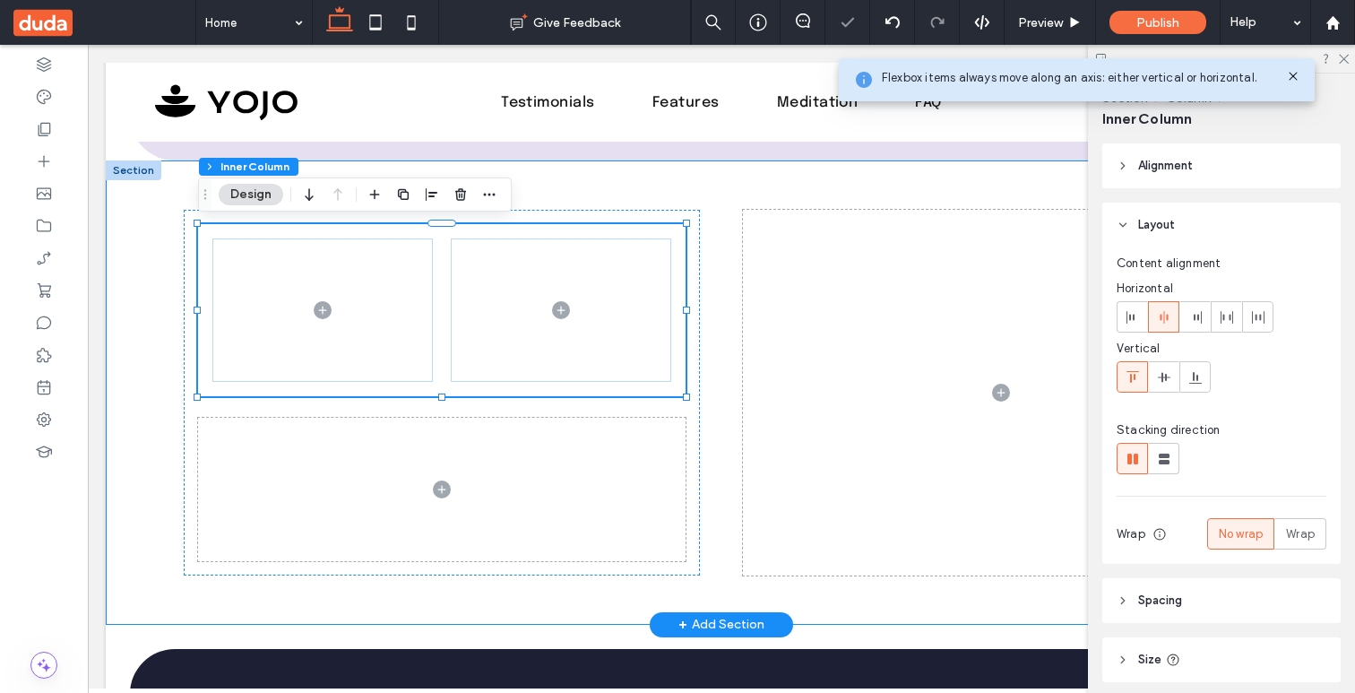
click at [695, 199] on div at bounding box center [721, 392] width 1075 height 464
